Goal: Book appointment/travel/reservation

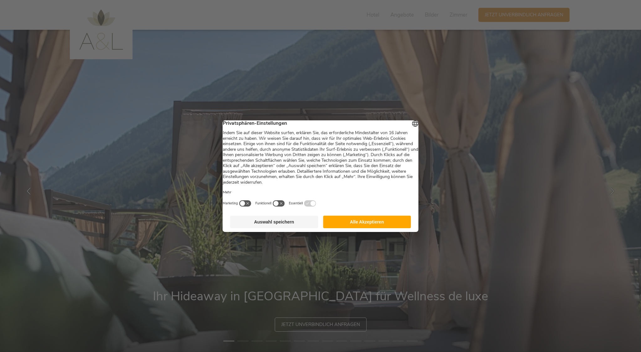
click at [352, 225] on button "Alle Akzeptieren" at bounding box center [367, 221] width 88 height 13
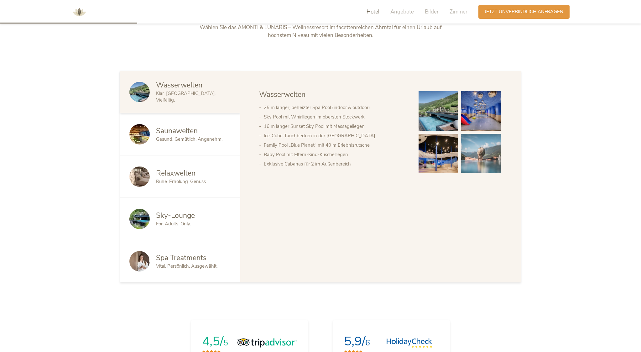
scroll to position [417, 0]
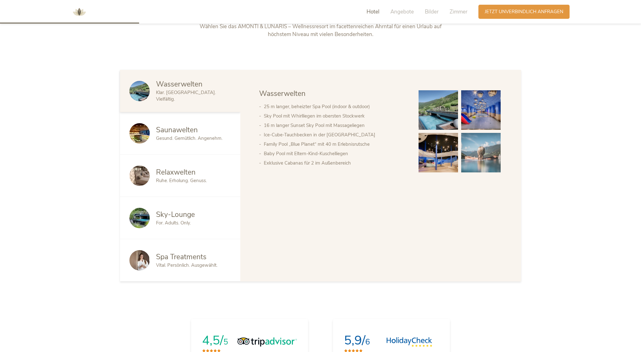
click at [181, 219] on span "Sky-Lounge" at bounding box center [175, 214] width 39 height 10
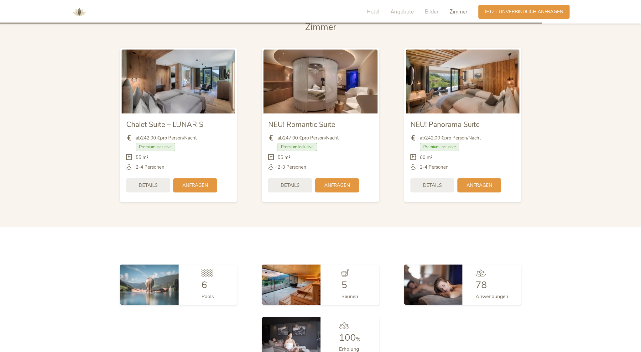
scroll to position [1601, 0]
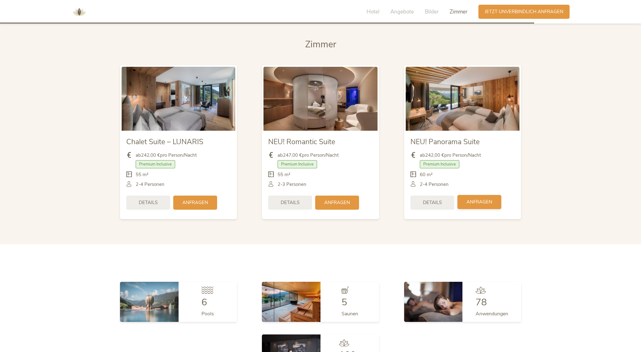
click at [474, 203] on span "Anfragen" at bounding box center [479, 201] width 26 height 7
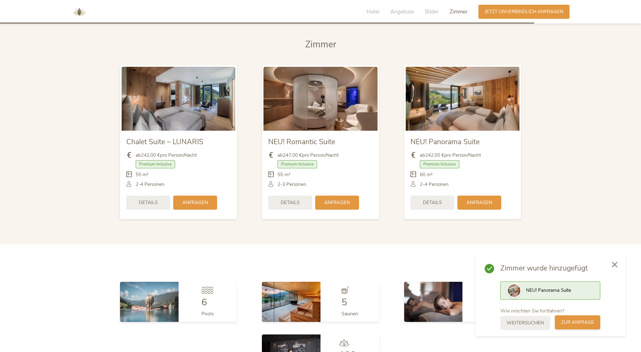
click at [577, 320] on span "zur Anfrage" at bounding box center [577, 322] width 33 height 7
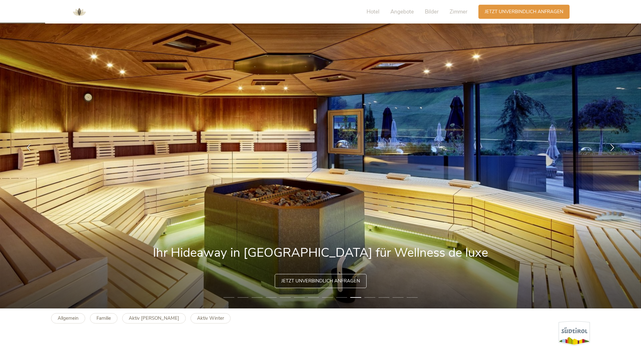
scroll to position [0, 0]
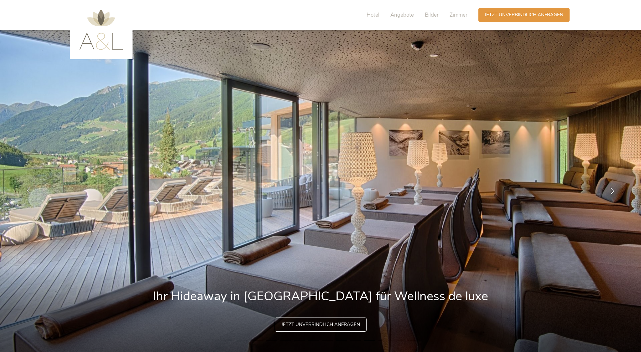
click at [30, 190] on icon at bounding box center [28, 190] width 7 height 7
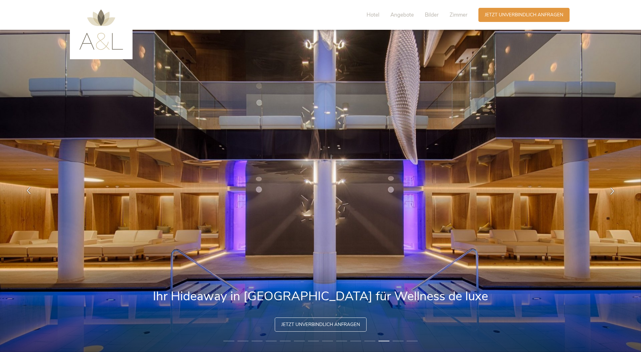
click at [30, 190] on icon at bounding box center [28, 190] width 7 height 7
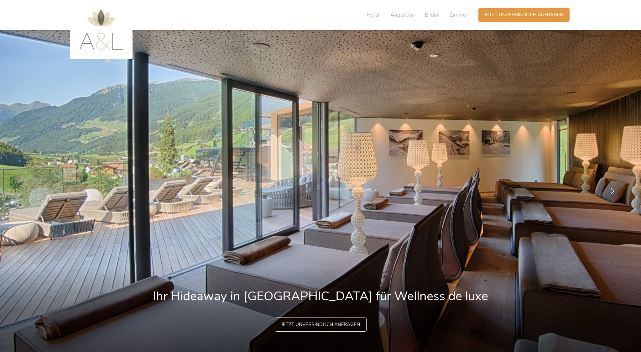
click at [30, 190] on icon at bounding box center [28, 190] width 7 height 7
click at [29, 188] on icon at bounding box center [28, 190] width 7 height 7
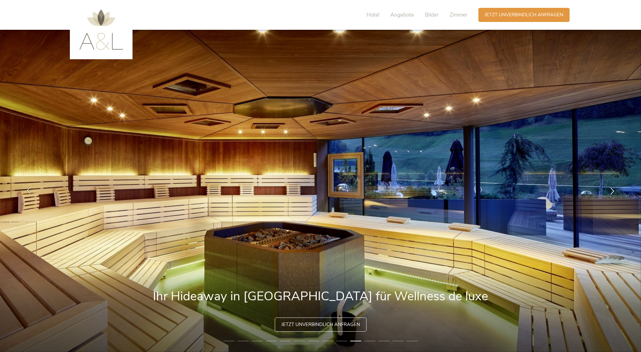
click at [29, 188] on icon at bounding box center [28, 190] width 7 height 7
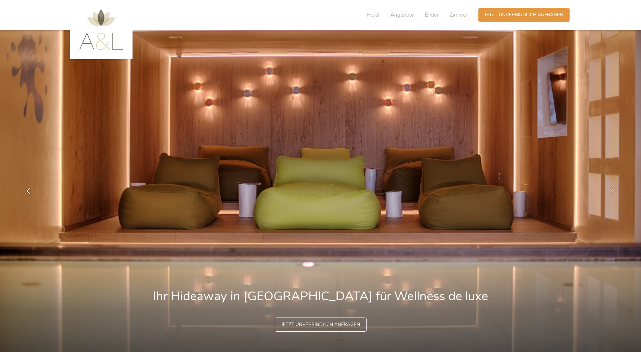
click at [615, 189] on icon at bounding box center [611, 190] width 7 height 7
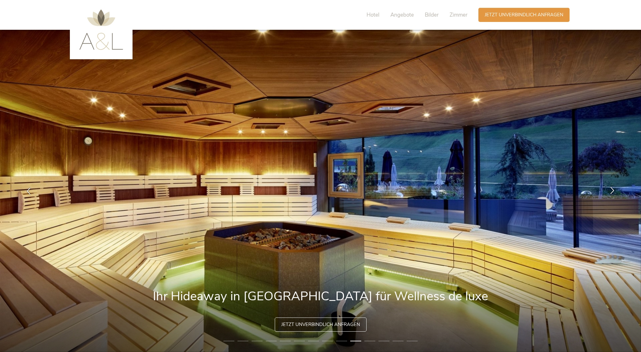
click at [611, 190] on icon at bounding box center [611, 190] width 7 height 7
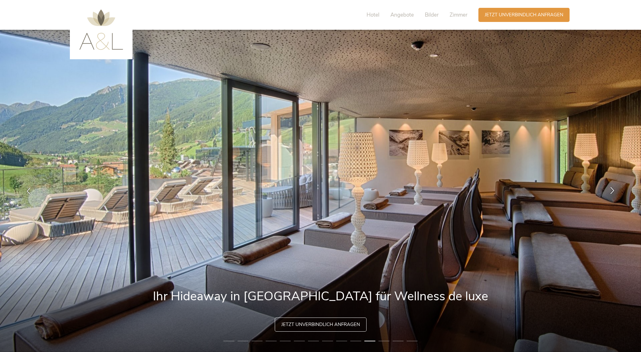
click at [611, 192] on icon at bounding box center [611, 190] width 7 height 7
click at [611, 187] on icon at bounding box center [611, 190] width 7 height 7
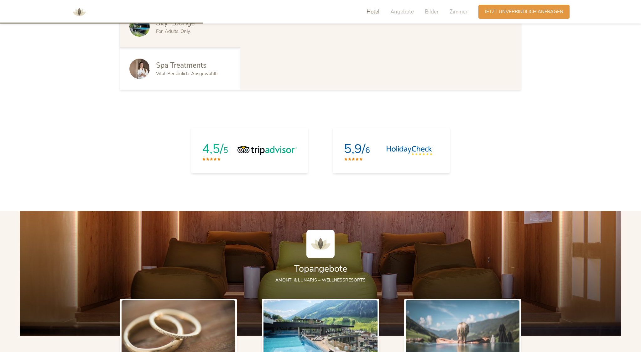
scroll to position [607, 0]
